Goal: Navigation & Orientation: Find specific page/section

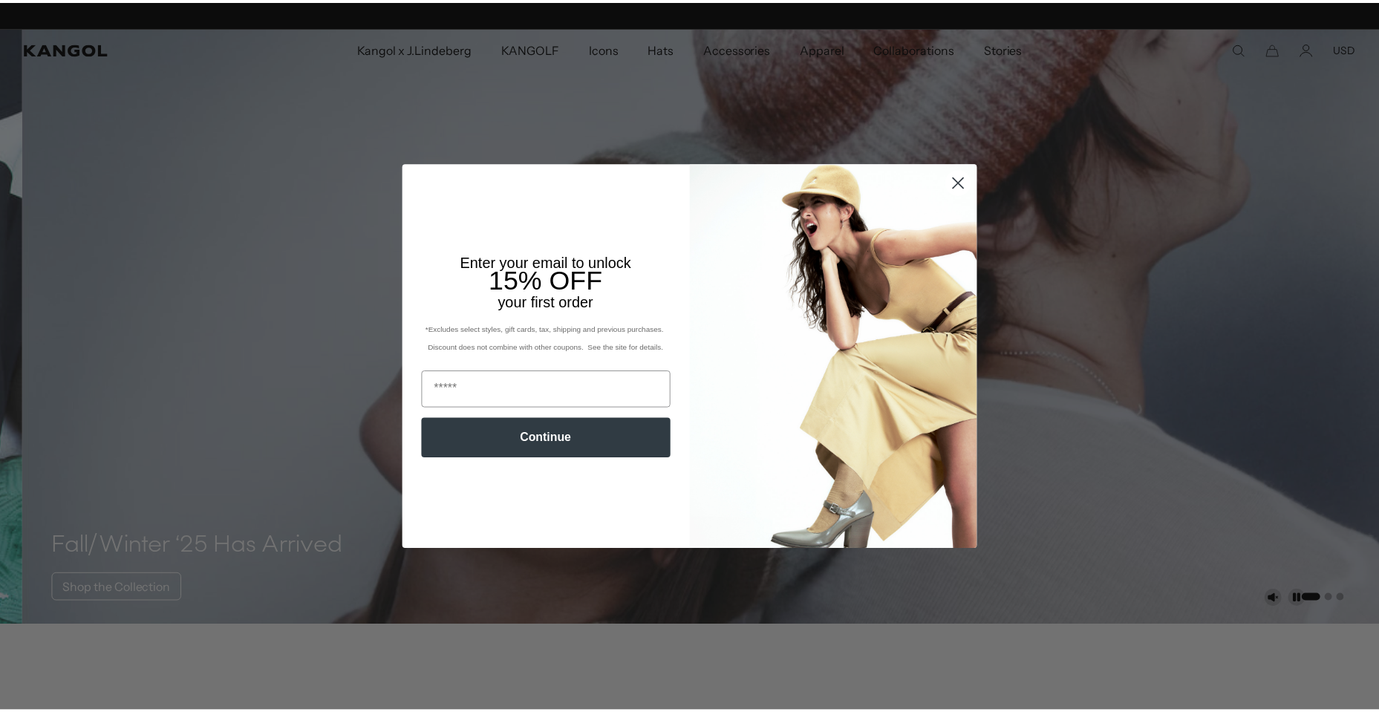
scroll to position [0, 306]
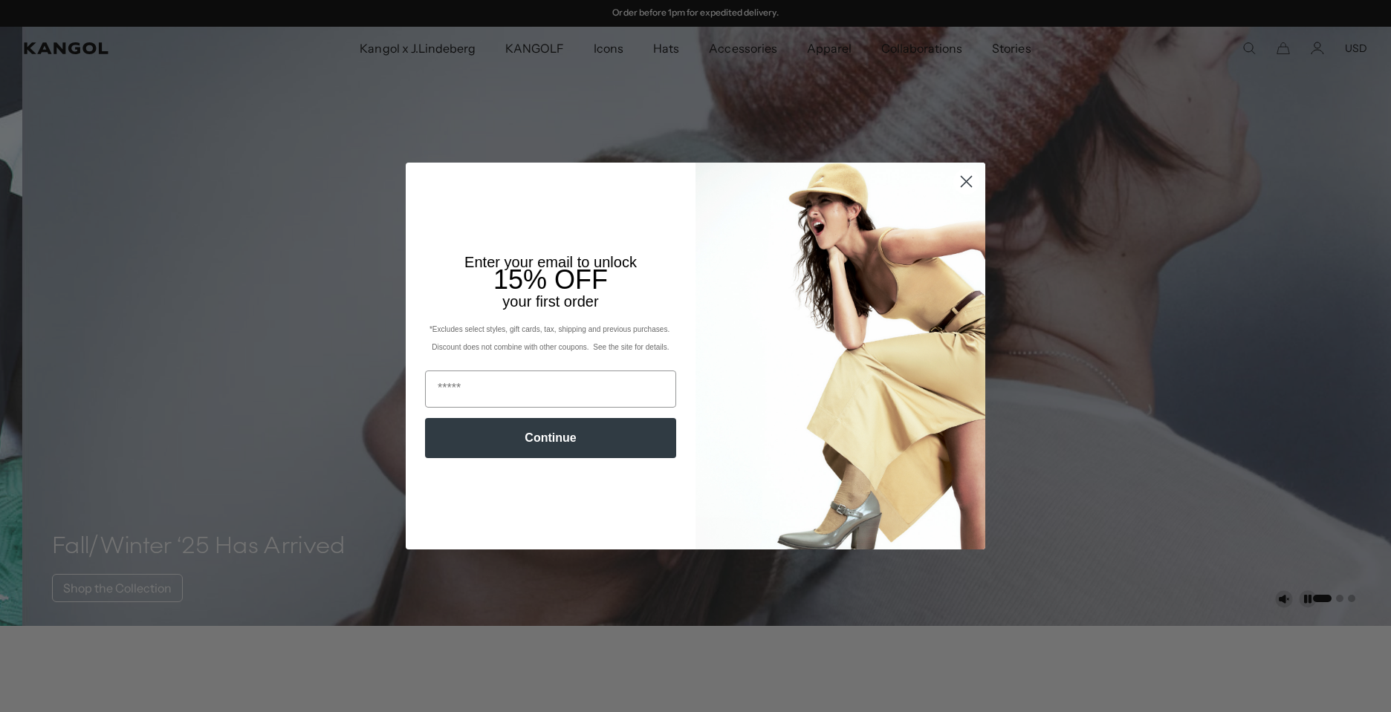
click at [961, 185] on circle "Close dialog" at bounding box center [966, 181] width 25 height 25
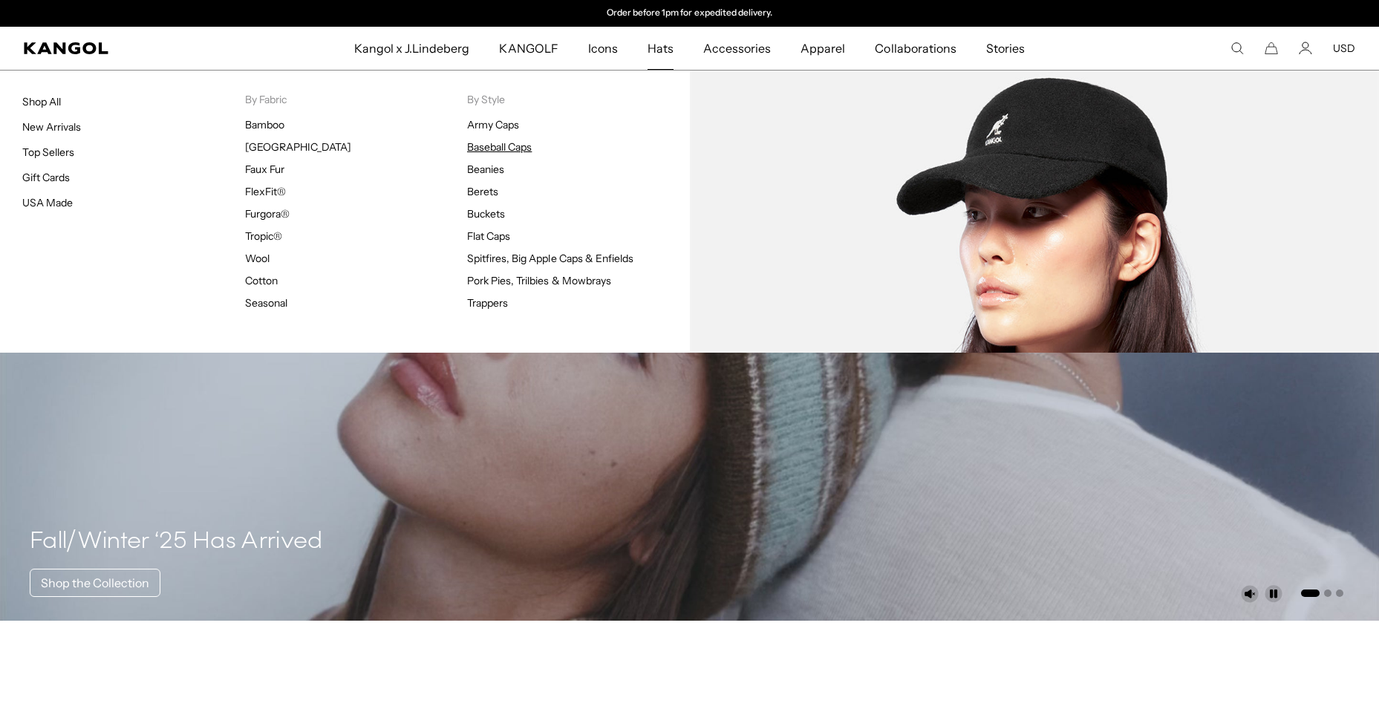
scroll to position [0, 0]
click at [499, 145] on link "Baseball Caps" at bounding box center [499, 146] width 65 height 13
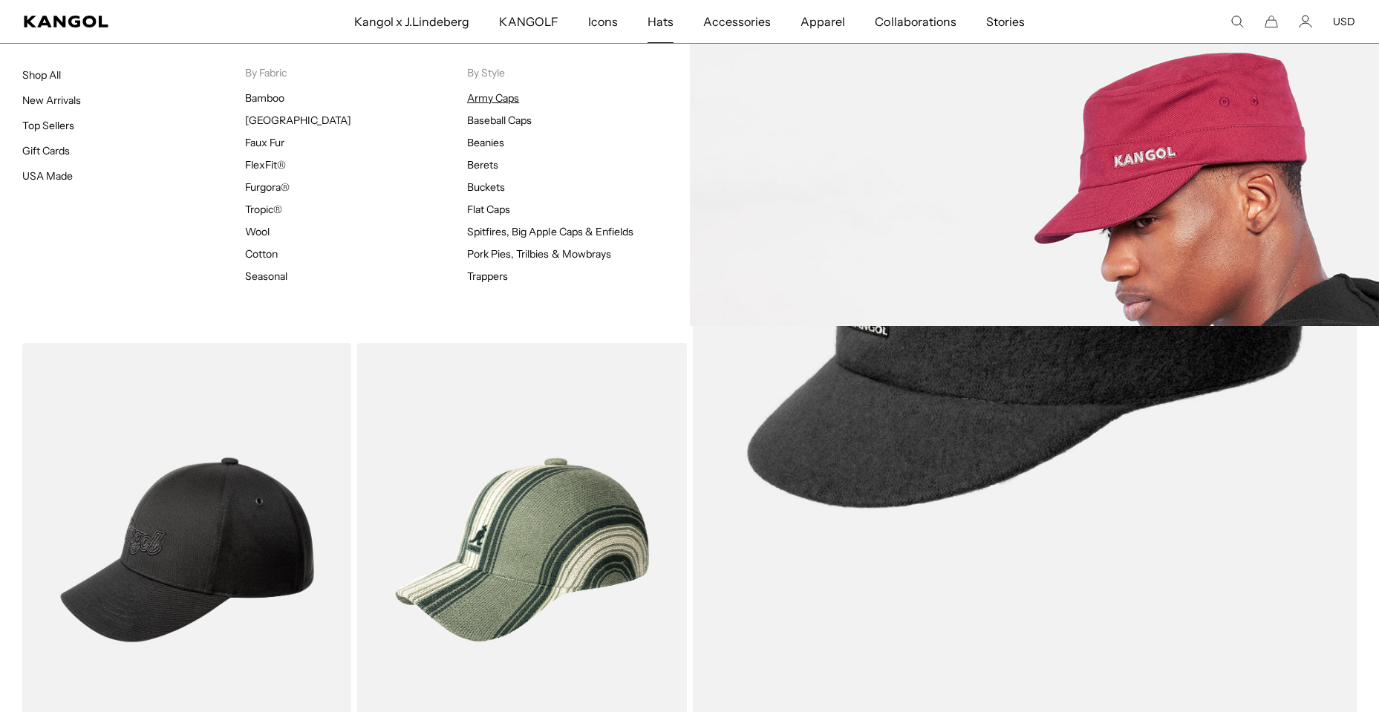
click at [473, 96] on link "Army Caps" at bounding box center [493, 97] width 52 height 13
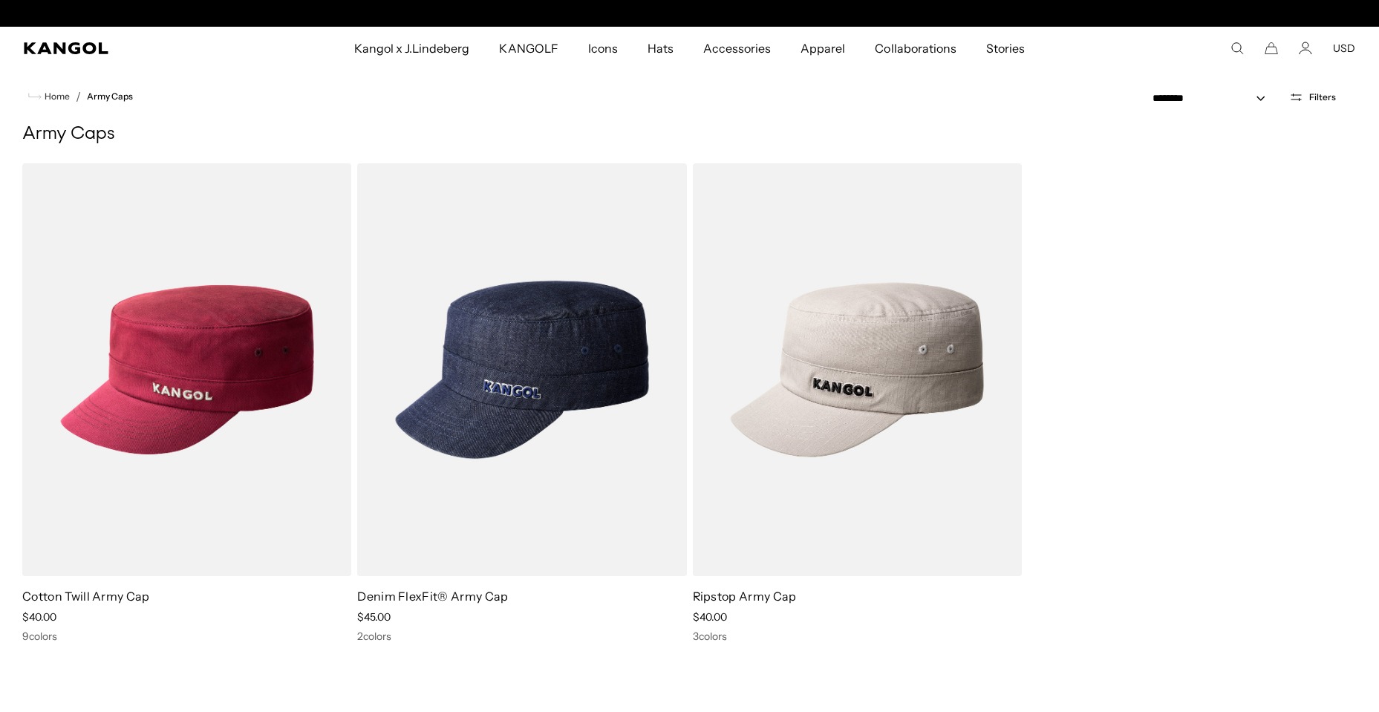
scroll to position [0, 306]
